Goal: Use online tool/utility: Utilize a website feature to perform a specific function

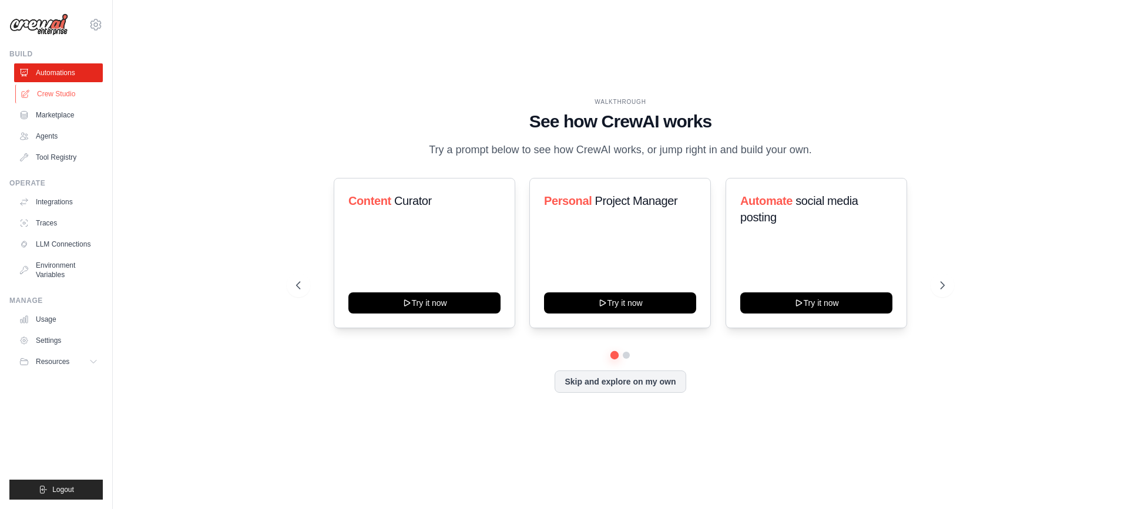
click at [58, 93] on link "Crew Studio" at bounding box center [59, 94] width 89 height 19
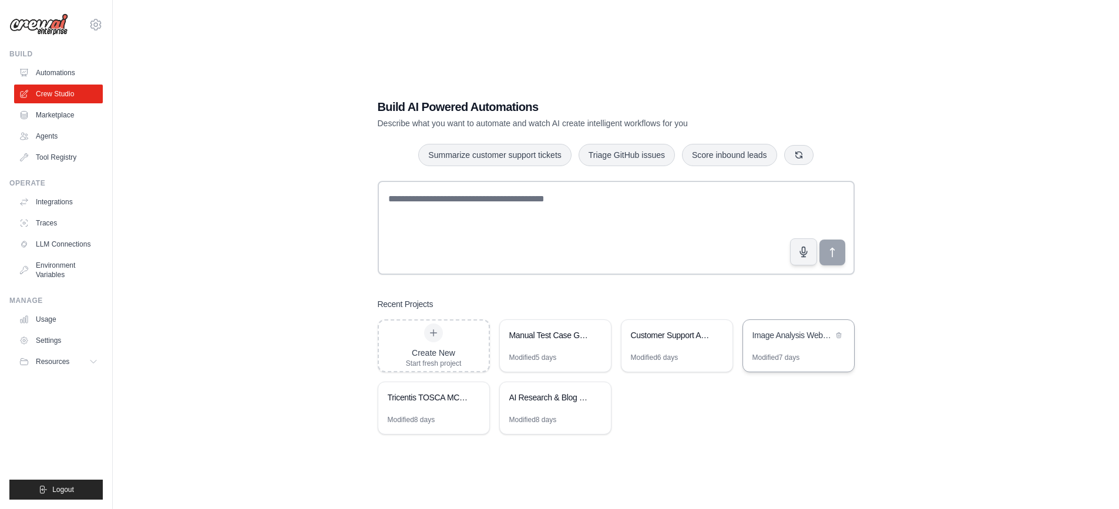
click at [786, 358] on div "Modified 7 days" at bounding box center [776, 357] width 48 height 9
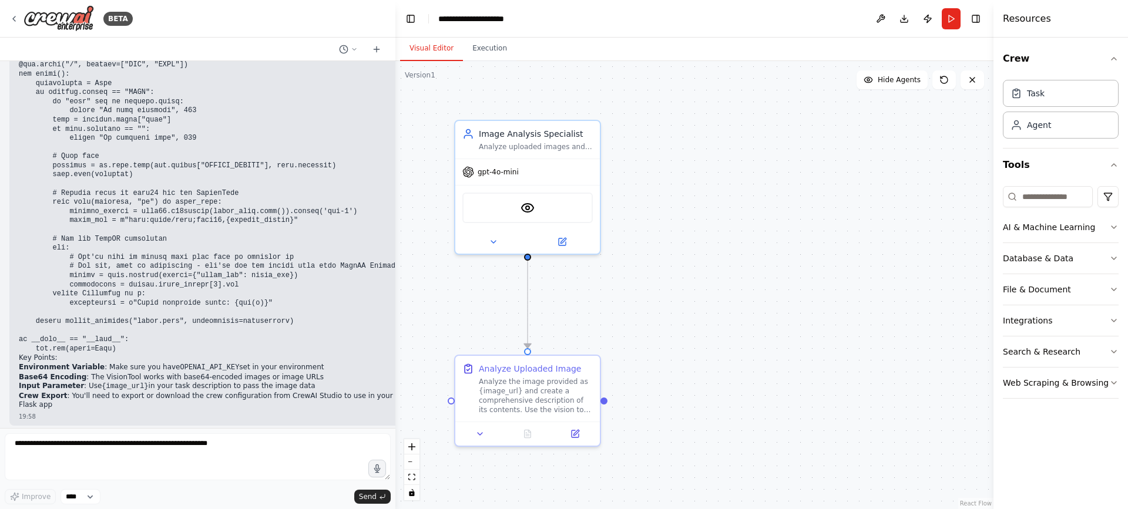
scroll to position [2263, 0]
click at [947, 20] on button "Run" at bounding box center [950, 18] width 19 height 21
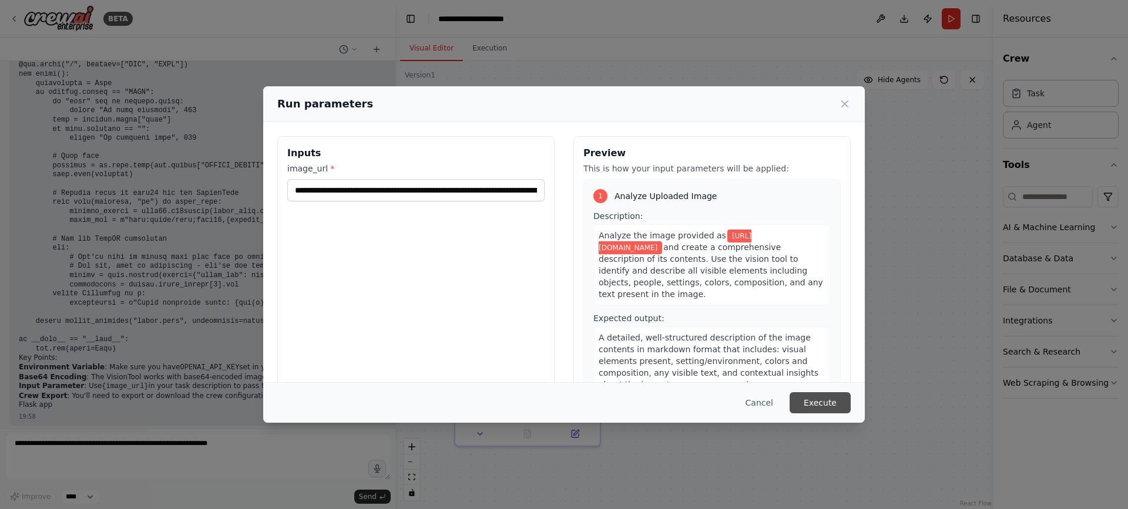
click at [832, 402] on button "Execute" at bounding box center [819, 402] width 61 height 21
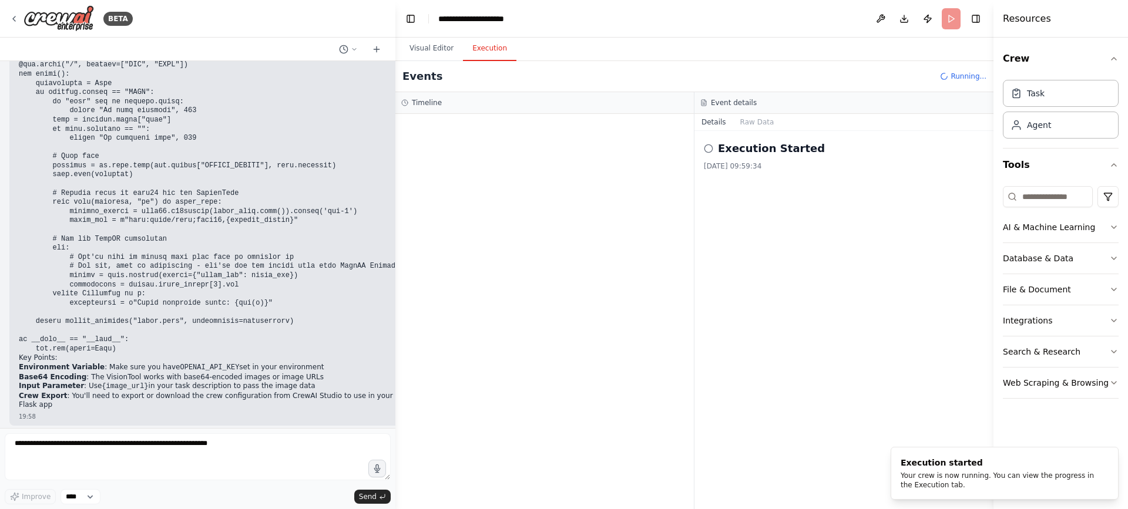
click at [482, 56] on button "Execution" at bounding box center [489, 48] width 53 height 25
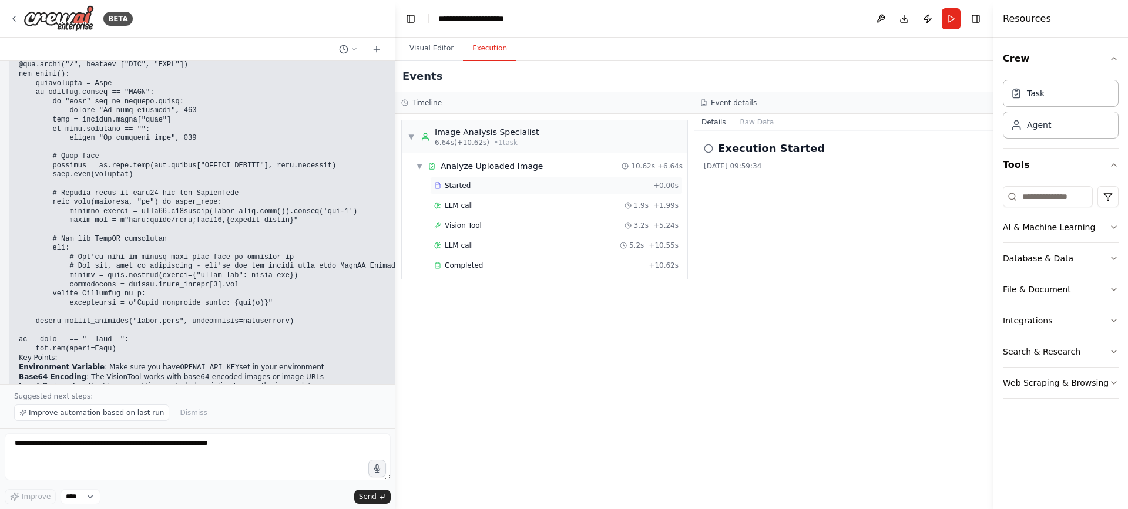
click at [476, 181] on div "Started" at bounding box center [541, 185] width 214 height 9
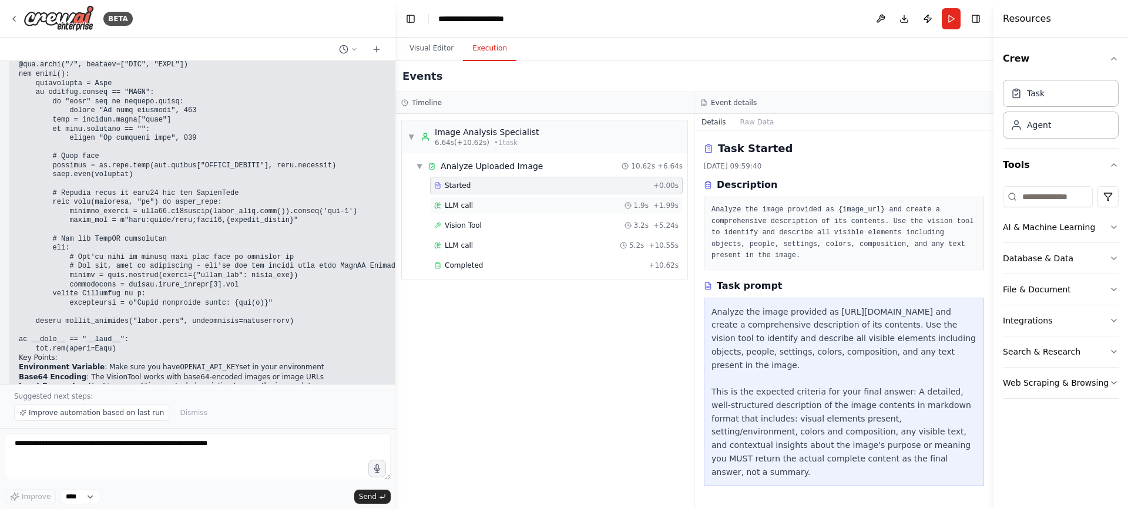
click at [475, 207] on div "LLM call 1.9s + 1.99s" at bounding box center [556, 205] width 244 height 9
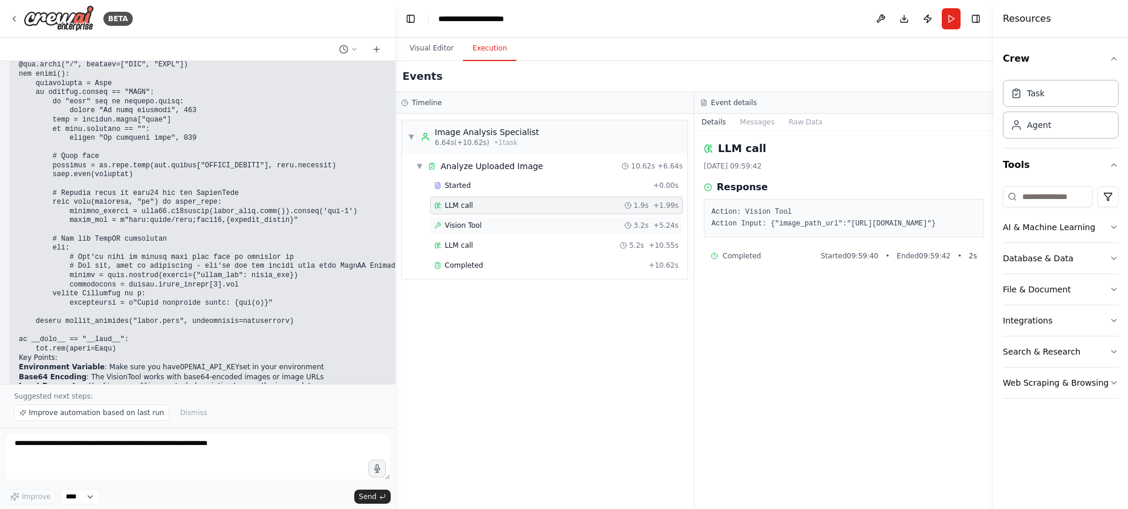
click at [463, 224] on span "Vision Tool" at bounding box center [463, 225] width 37 height 9
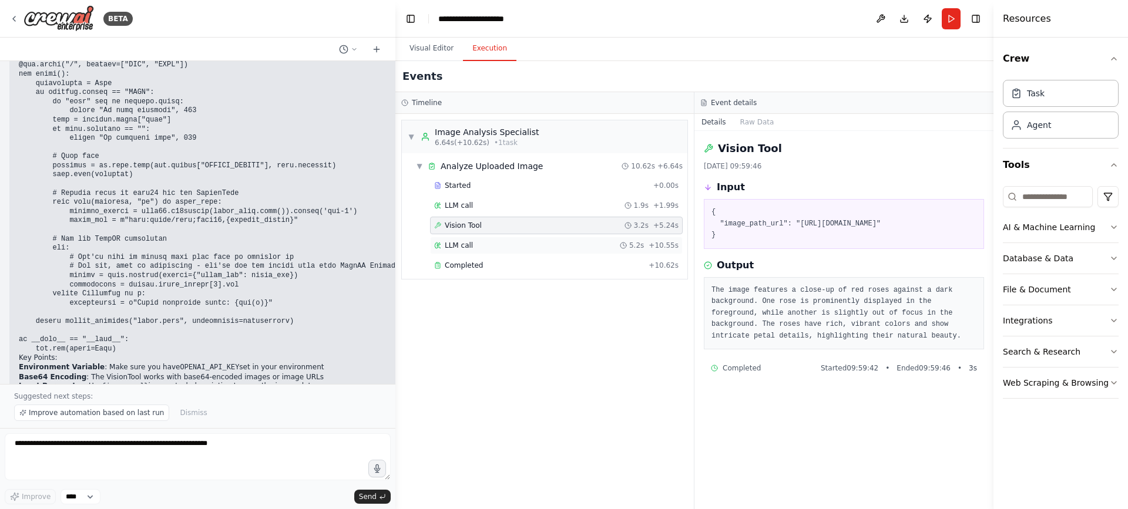
click at [530, 243] on div "LLM call 5.2s + 10.55s" at bounding box center [556, 245] width 244 height 9
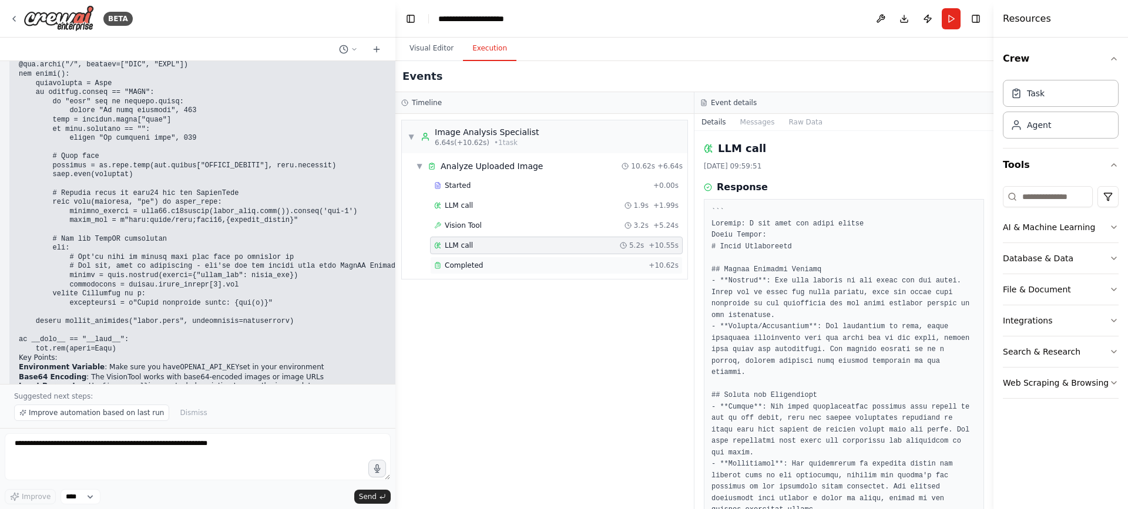
click at [640, 261] on div "Completed" at bounding box center [539, 265] width 210 height 9
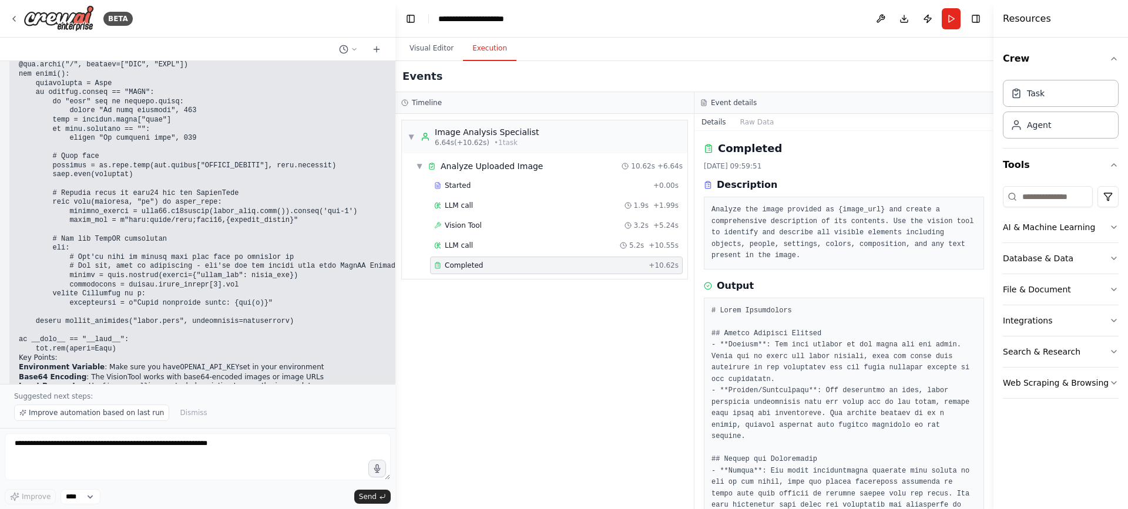
drag, startPoint x: 992, startPoint y: 298, endPoint x: 985, endPoint y: 341, distance: 43.4
click at [985, 341] on div "BETA Hello! I'm the CrewAI assistant. What kind of automation do you want to bu…" at bounding box center [564, 254] width 1128 height 509
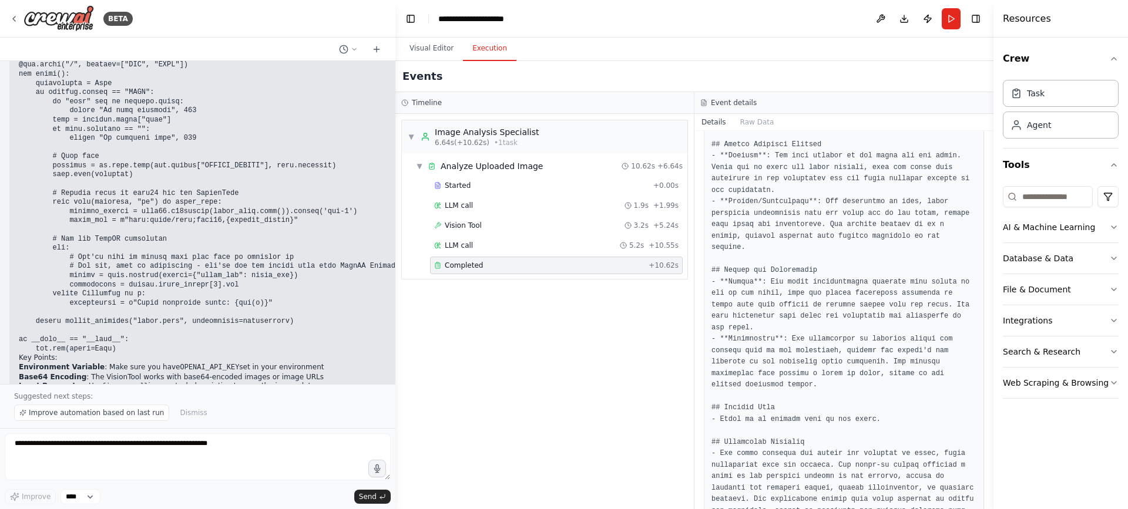
scroll to position [2307, 0]
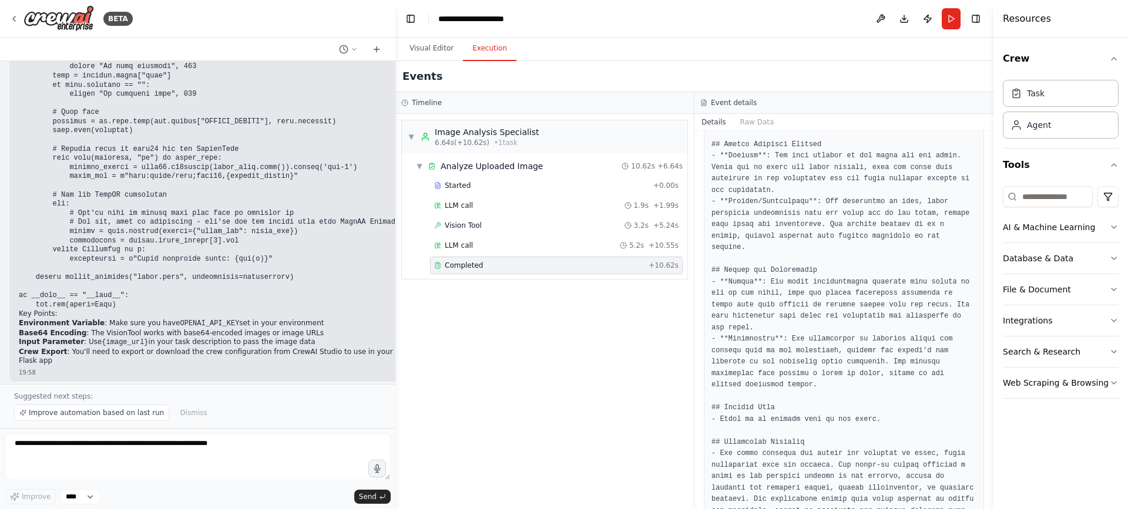
click at [498, 508] on div "▼ Image Analysis Specialist 6.64s (+10.62s) • 1 task ▼ Analyze Uploaded Image 1…" at bounding box center [544, 311] width 298 height 395
